Goal: Task Accomplishment & Management: Complete application form

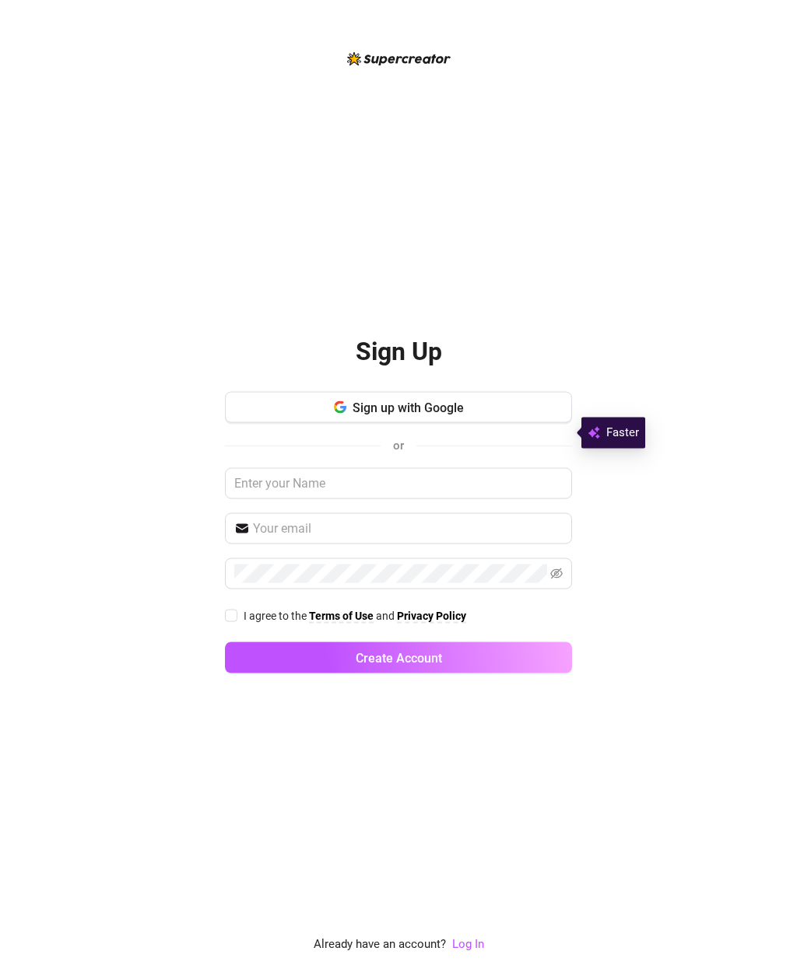
scroll to position [50, 0]
click at [347, 468] on input "text" at bounding box center [398, 483] width 347 height 31
type input "Raven"
click at [346, 520] on input "text" at bounding box center [408, 529] width 310 height 19
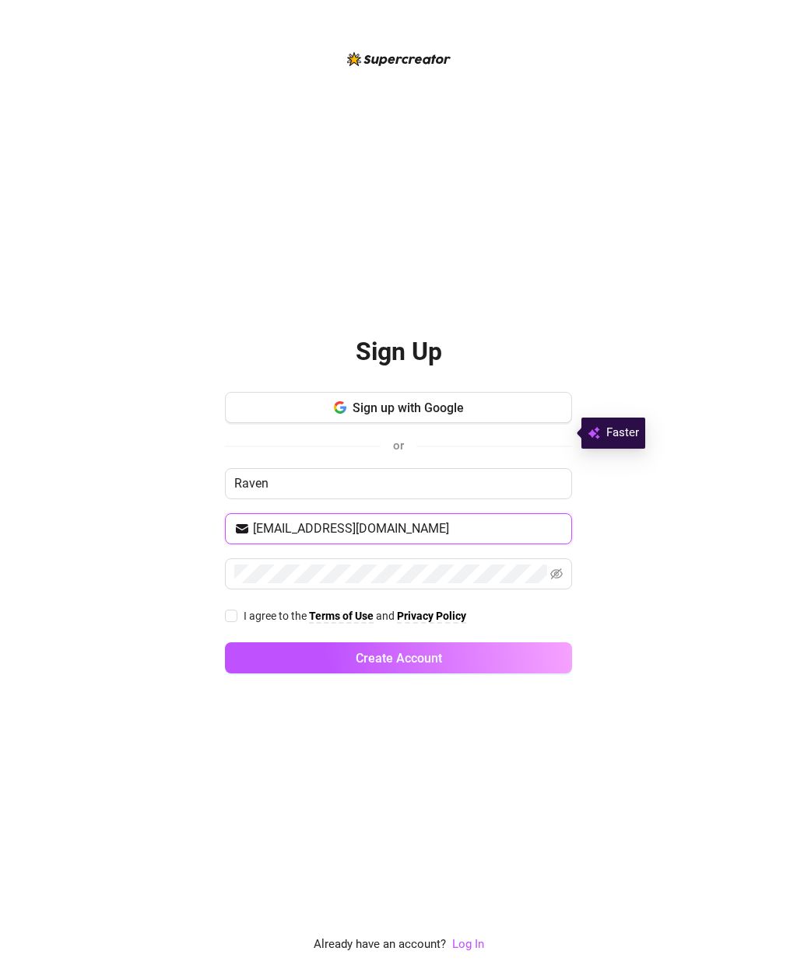
type input "[EMAIL_ADDRESS][DOMAIN_NAME]"
click at [233, 610] on input "I agree to the Terms of Use and Privacy Policy" at bounding box center [230, 615] width 11 height 11
checkbox input "true"
click at [410, 651] on span "Create Account" at bounding box center [399, 658] width 86 height 15
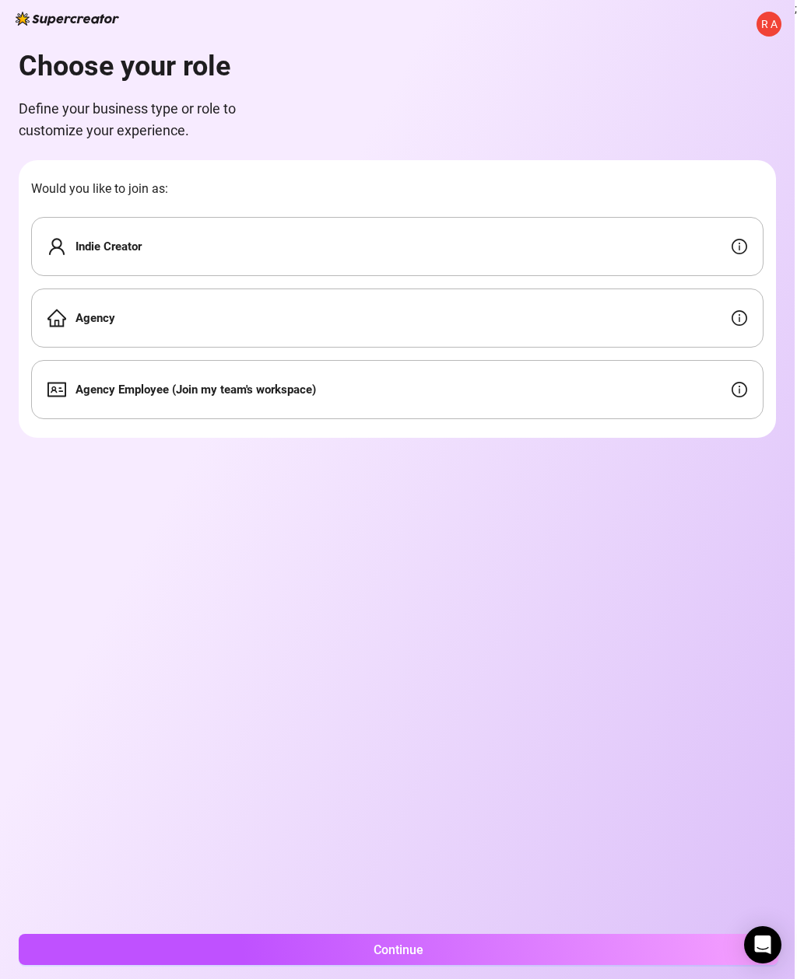
click at [743, 239] on icon "info-circle" at bounding box center [739, 247] width 16 height 16
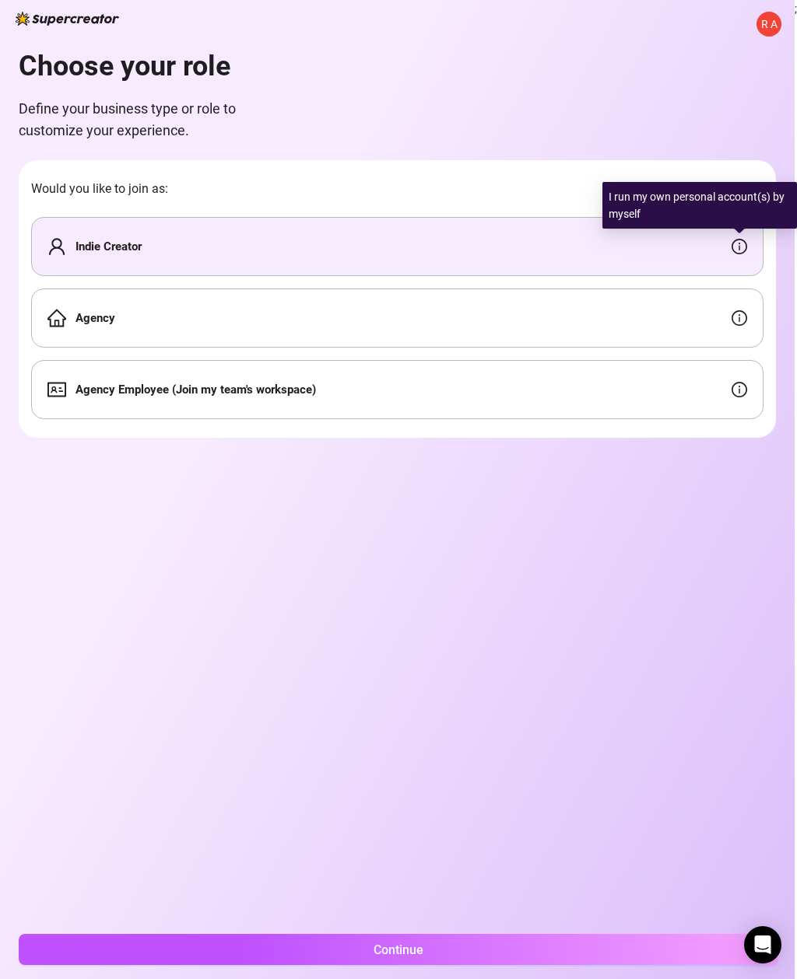
click at [746, 239] on icon "info-circle" at bounding box center [739, 247] width 16 height 16
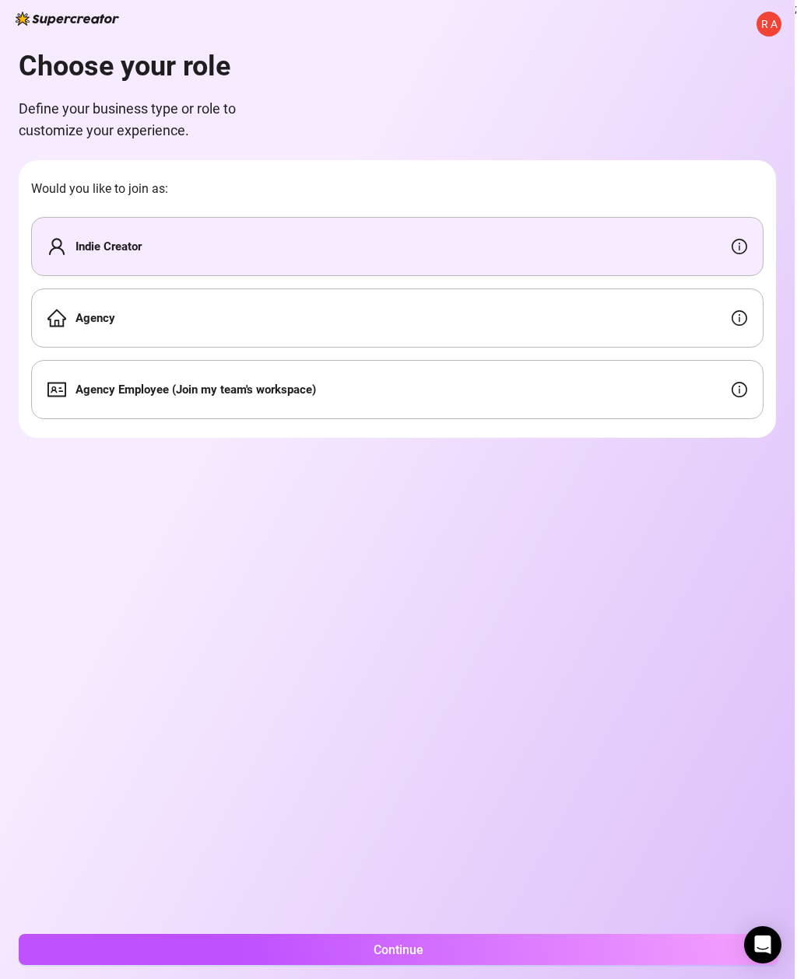
click at [742, 310] on icon "info-circle" at bounding box center [739, 318] width 16 height 16
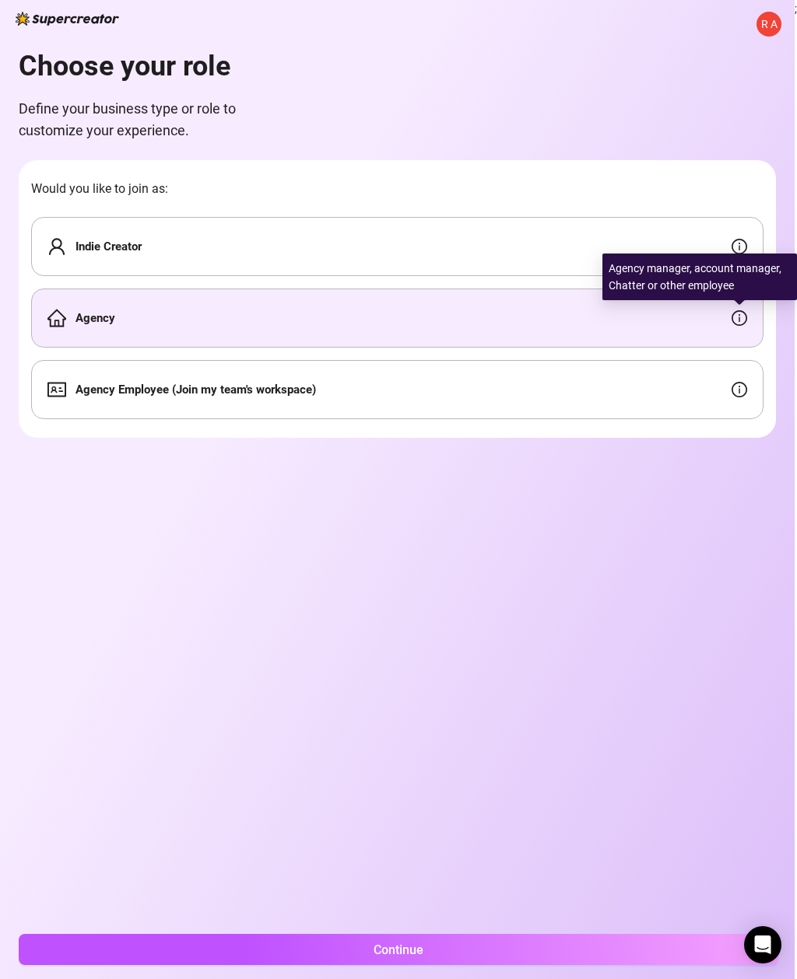
click at [743, 310] on icon "info-circle" at bounding box center [739, 318] width 16 height 16
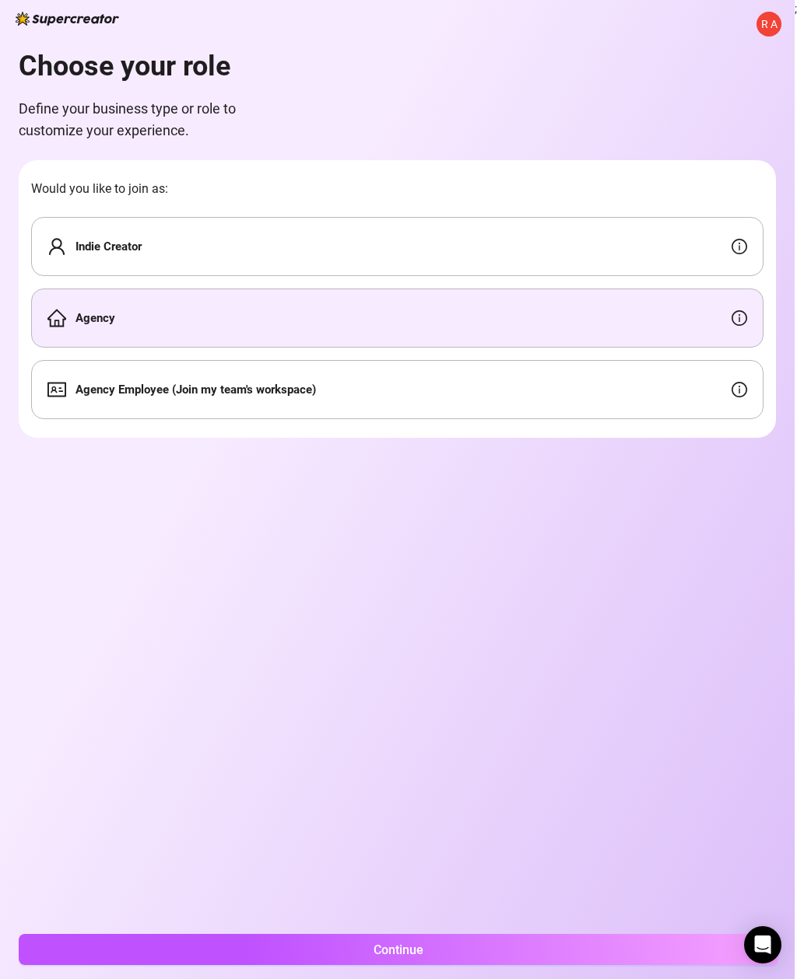
click at [745, 382] on icon "info-circle" at bounding box center [739, 390] width 16 height 16
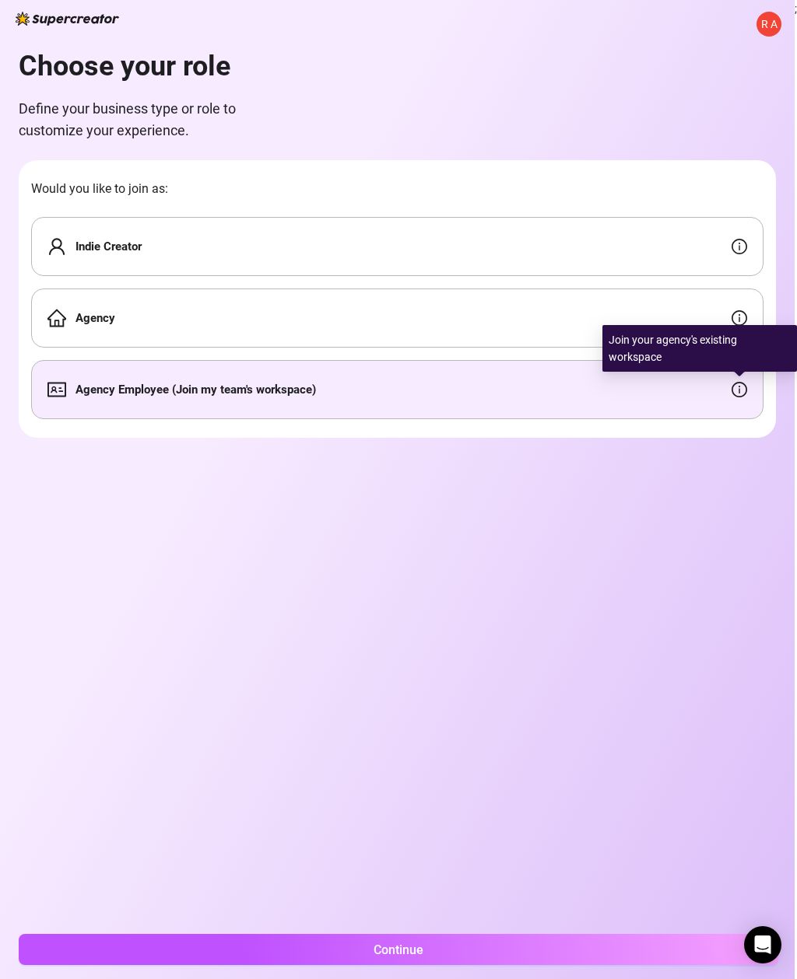
click at [744, 382] on icon "info-circle" at bounding box center [739, 390] width 16 height 16
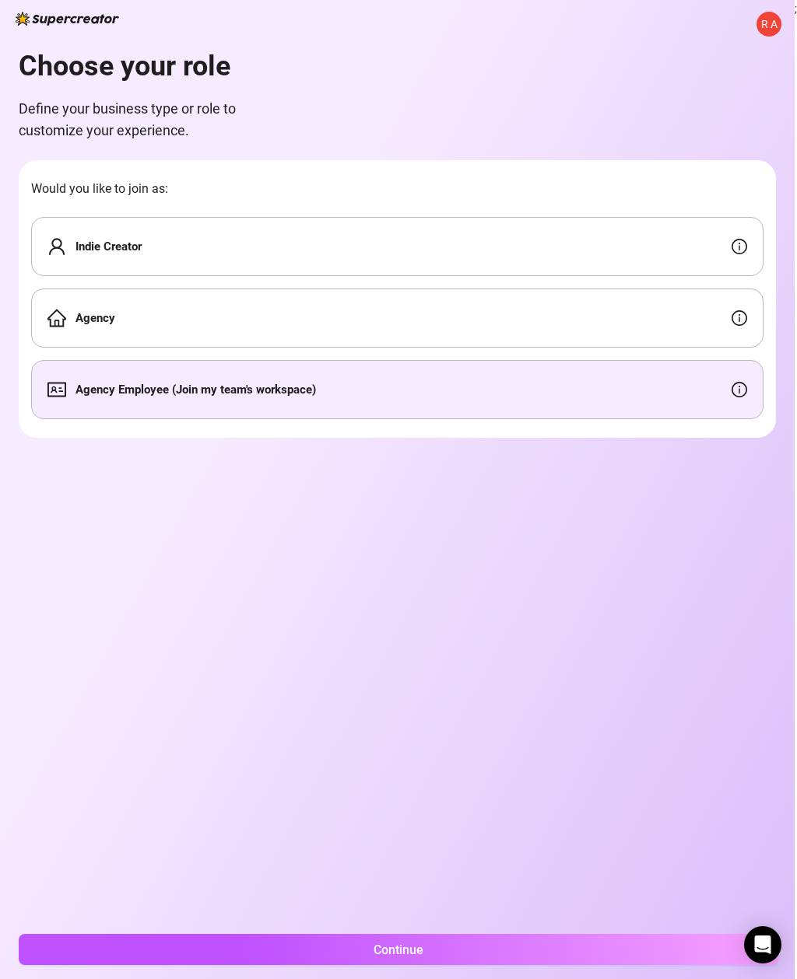
click at [697, 217] on div "Indie Creator" at bounding box center [397, 246] width 732 height 59
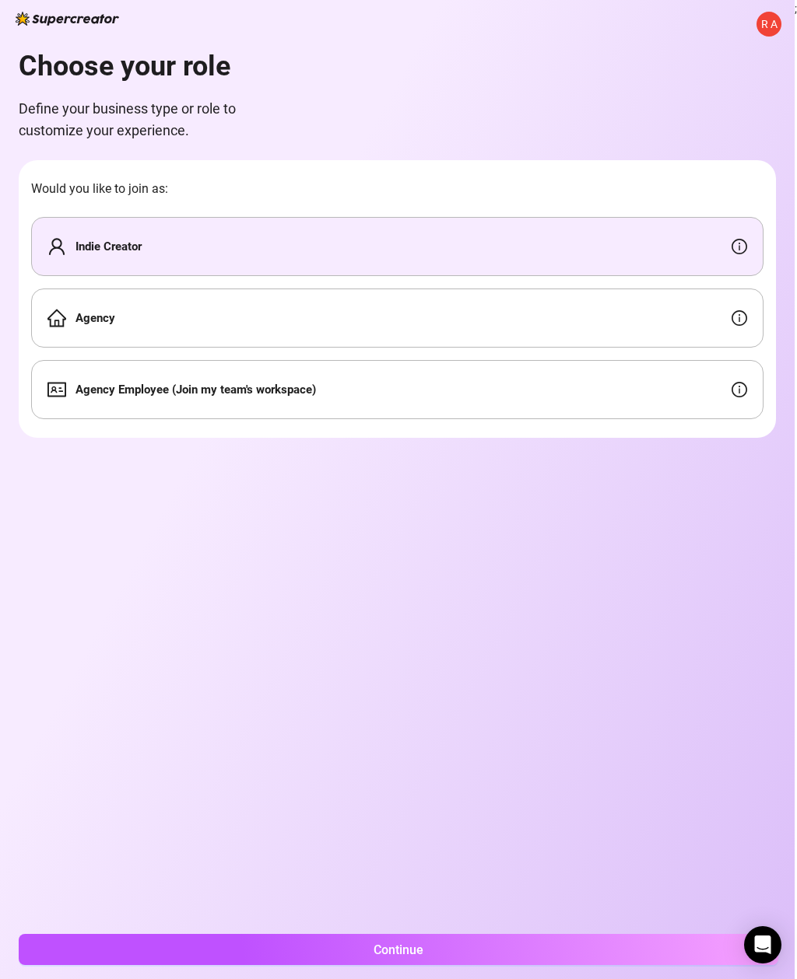
click at [571, 217] on div "Indie Creator" at bounding box center [397, 246] width 732 height 59
click at [426, 948] on button "Continue" at bounding box center [398, 949] width 759 height 31
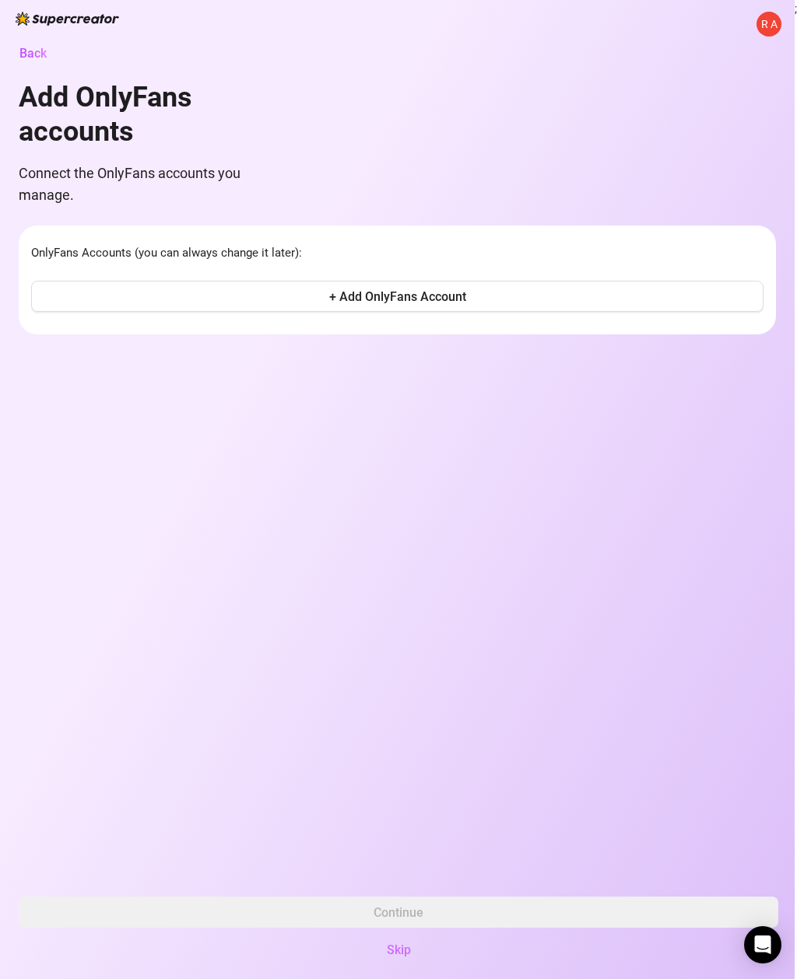
click at [399, 949] on span "Skip" at bounding box center [399, 950] width 24 height 15
